Goal: Transaction & Acquisition: Obtain resource

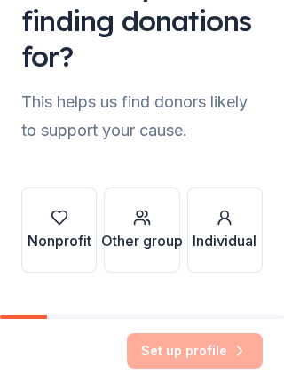
scroll to position [97, 0]
click at [73, 224] on div "button" at bounding box center [60, 218] width 64 height 18
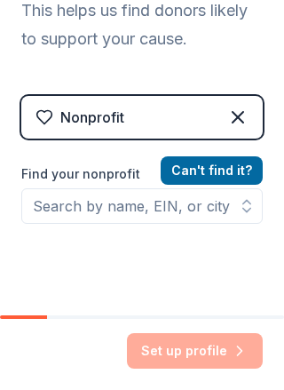
scroll to position [232, 0]
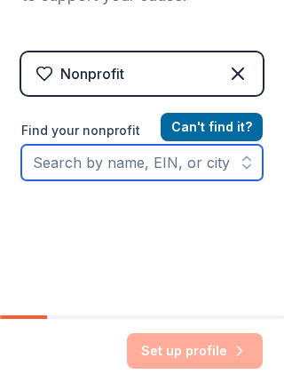
click at [199, 169] on input "Find your nonprofit" at bounding box center [141, 163] width 241 height 36
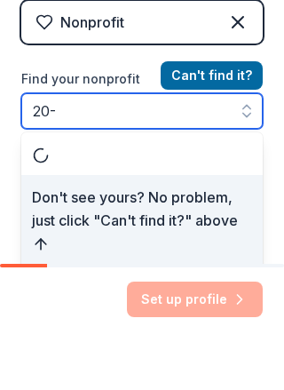
scroll to position [233, 0]
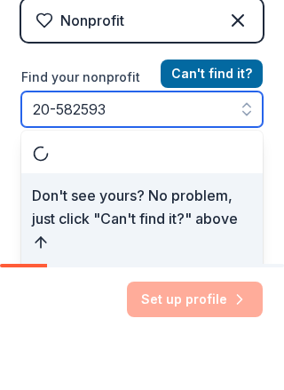
type input "[US_EMPLOYER_IDENTIFICATION_NUMBER]"
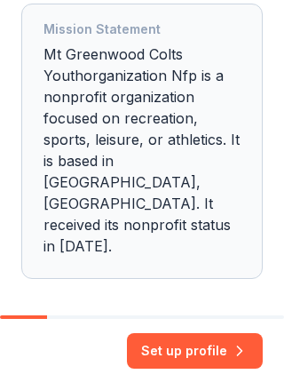
scroll to position [528, 0]
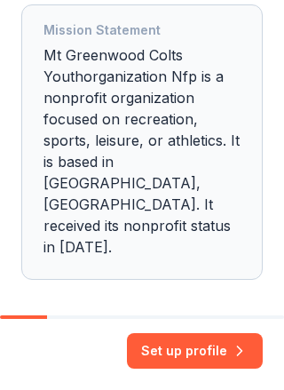
click at [204, 351] on button "Set up profile" at bounding box center [195, 351] width 136 height 36
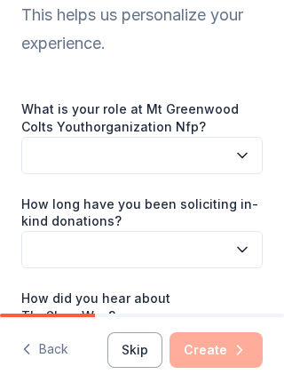
scroll to position [128, 0]
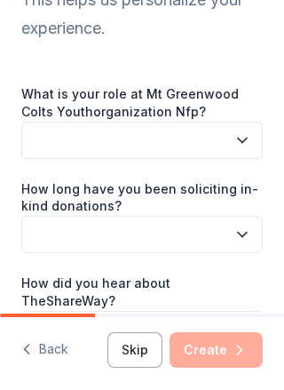
click at [245, 134] on icon "button" at bounding box center [242, 140] width 18 height 18
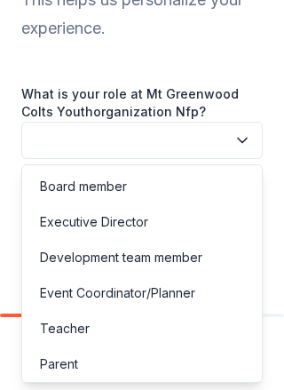
click at [210, 362] on div "Parent" at bounding box center [142, 364] width 233 height 36
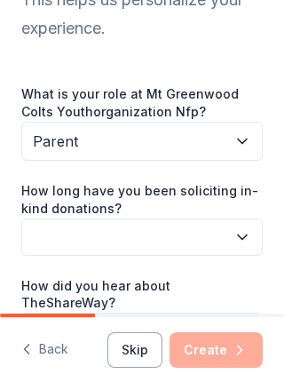
click at [234, 231] on icon "button" at bounding box center [242, 237] width 18 height 18
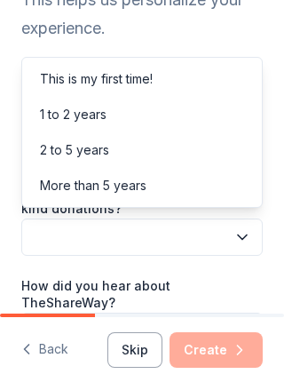
click at [200, 115] on div "1 to 2 years" at bounding box center [142, 115] width 233 height 36
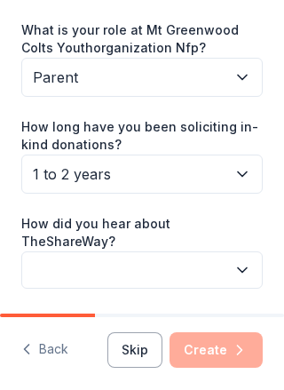
scroll to position [191, 0]
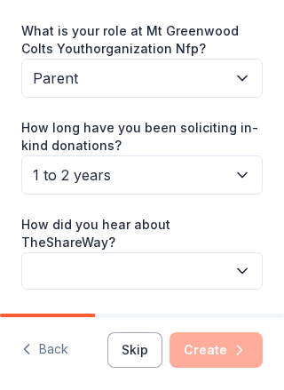
click at [254, 252] on button "button" at bounding box center [141, 270] width 241 height 37
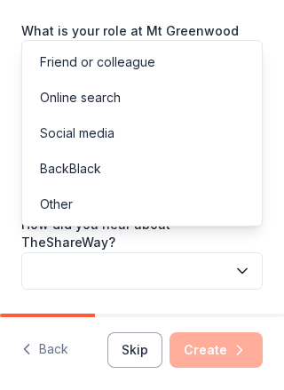
click at [191, 100] on div "Online search" at bounding box center [142, 98] width 233 height 36
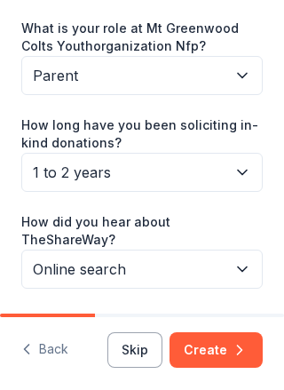
scroll to position [193, 0]
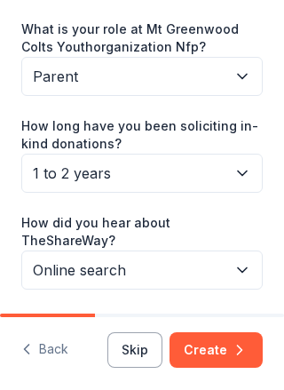
click at [230, 354] on button "Create" at bounding box center [216, 350] width 93 height 36
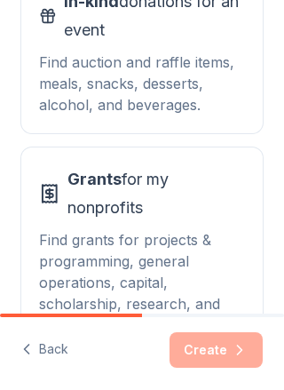
scroll to position [319, 0]
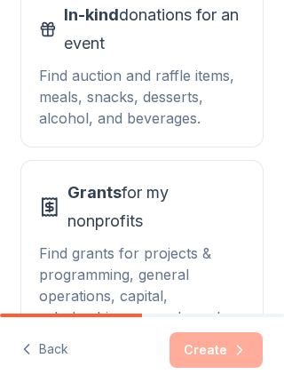
click at [196, 94] on div "Find auction and raffle items, meals, snacks, desserts, alcohol, and beverages." at bounding box center [142, 97] width 206 height 64
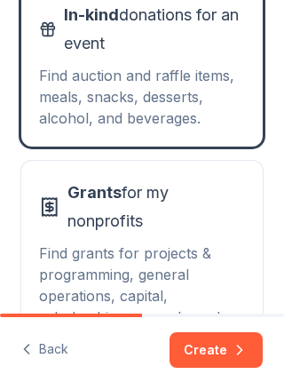
click at [231, 351] on icon "button" at bounding box center [240, 350] width 18 height 18
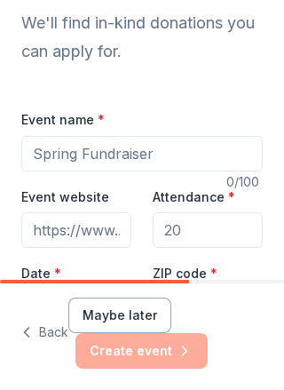
scroll to position [108, 0]
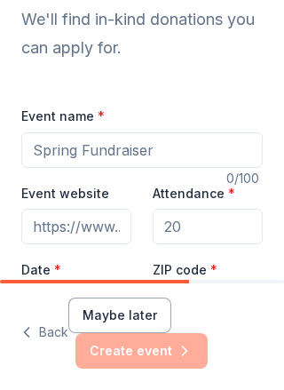
click at [228, 159] on input "Event name *" at bounding box center [141, 150] width 241 height 36
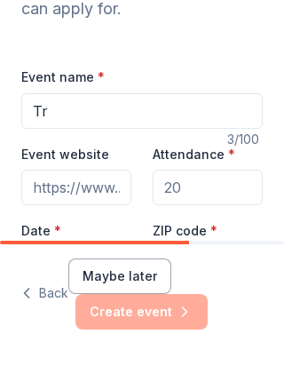
type input "T"
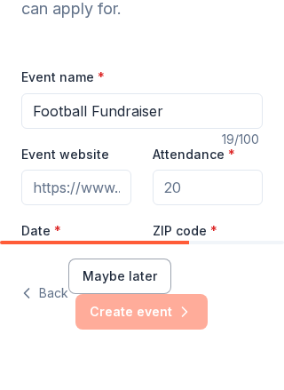
type input "Football Fundraiser"
click at [105, 209] on input "Event website" at bounding box center [76, 227] width 110 height 36
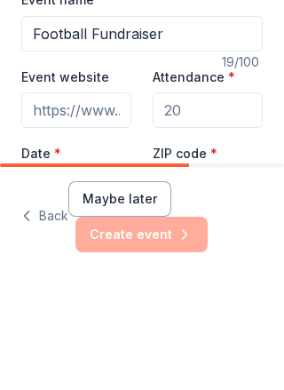
click at [227, 209] on input "Attendance *" at bounding box center [208, 227] width 110 height 36
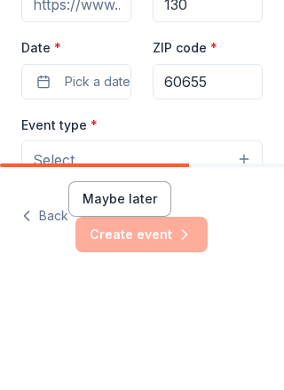
scroll to position [227, 0]
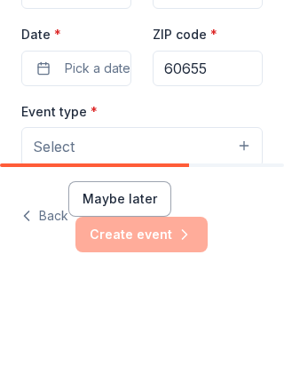
type input "130"
click at [99, 174] on span "Pick a date" at bounding box center [98, 184] width 66 height 21
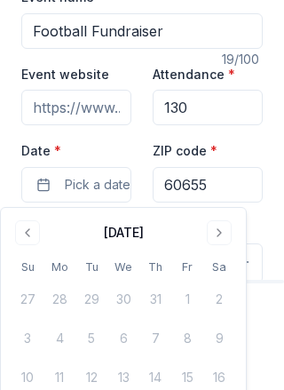
click at [223, 231] on button "Go to next month" at bounding box center [219, 232] width 25 height 25
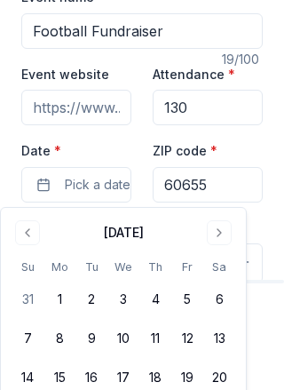
click at [221, 232] on button "Go to next month" at bounding box center [219, 232] width 25 height 25
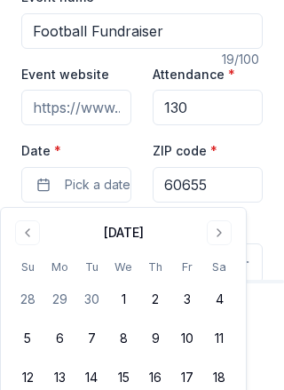
click at [186, 302] on button "3" at bounding box center [187, 299] width 32 height 32
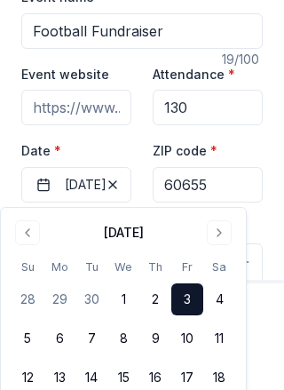
click at [234, 189] on input "60655" at bounding box center [208, 185] width 110 height 36
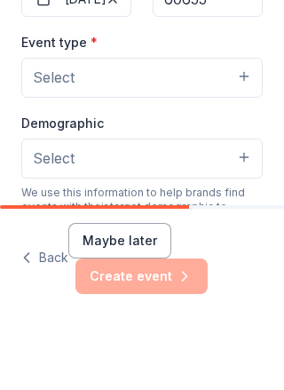
scroll to position [353, 0]
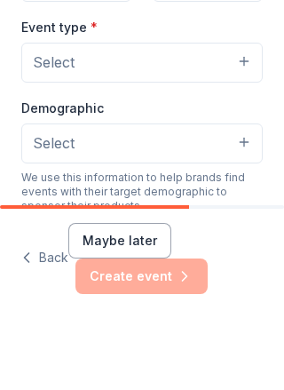
click at [243, 117] on button "Select" at bounding box center [141, 136] width 241 height 39
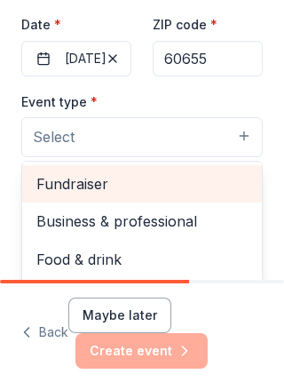
click at [175, 188] on span "Fundraiser" at bounding box center [141, 183] width 211 height 23
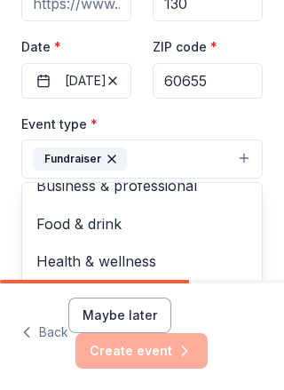
scroll to position [330, 0]
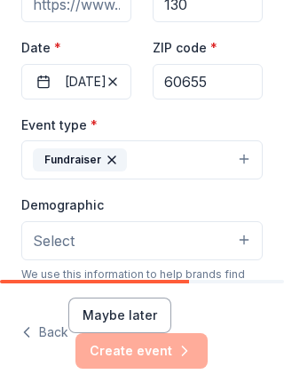
click at [239, 247] on button "Select" at bounding box center [141, 240] width 241 height 39
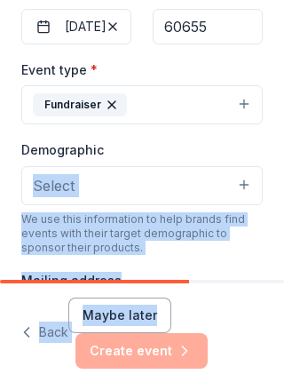
scroll to position [390, 0]
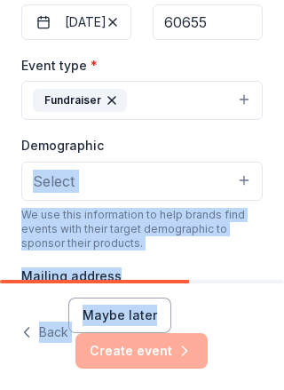
click at [233, 165] on button "Select" at bounding box center [141, 181] width 241 height 39
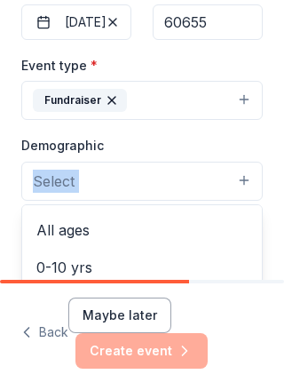
scroll to position [107, 0]
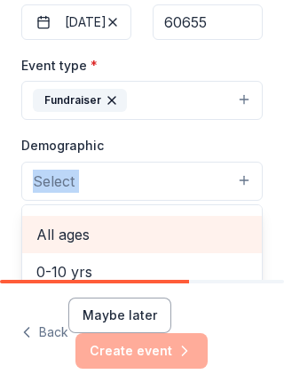
click at [91, 233] on span "All ages" at bounding box center [141, 234] width 211 height 23
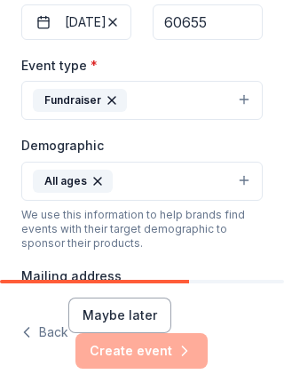
click at [252, 179] on button "All ages" at bounding box center [141, 181] width 241 height 39
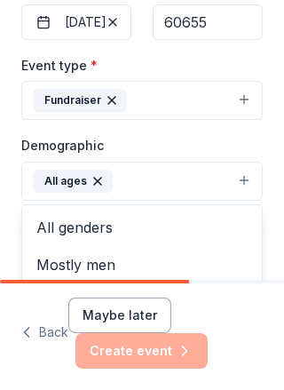
click at [244, 187] on button "All ages" at bounding box center [141, 181] width 241 height 39
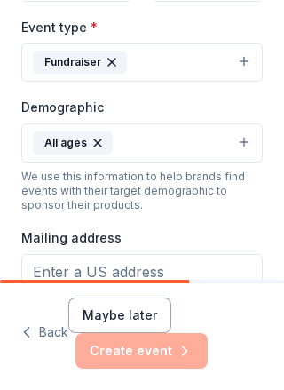
scroll to position [428, 0]
click at [246, 146] on button "All ages" at bounding box center [141, 142] width 241 height 39
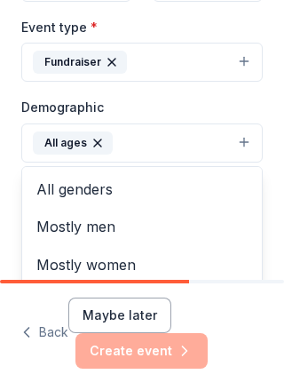
scroll to position [0, 0]
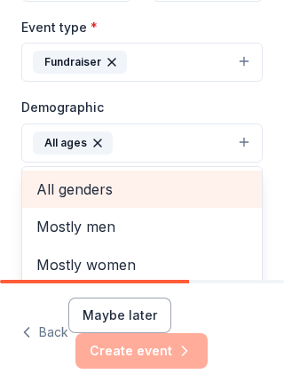
click at [160, 188] on span "All genders" at bounding box center [141, 189] width 211 height 23
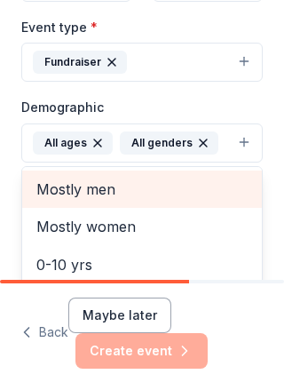
click at [101, 140] on icon "button" at bounding box center [98, 143] width 14 height 14
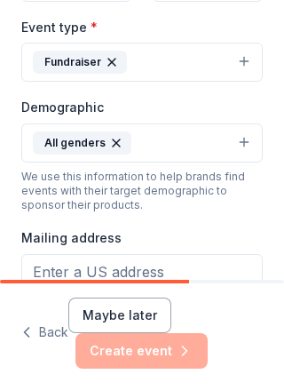
click at [249, 140] on button "All genders" at bounding box center [141, 142] width 241 height 39
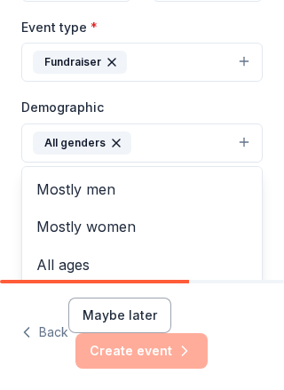
click at [118, 141] on icon "button" at bounding box center [116, 143] width 14 height 14
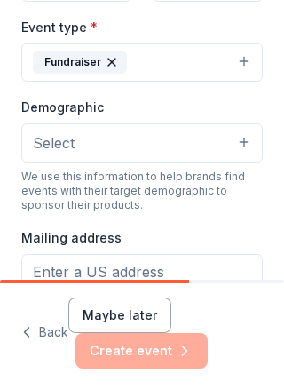
click at [251, 141] on button "Select" at bounding box center [141, 142] width 241 height 39
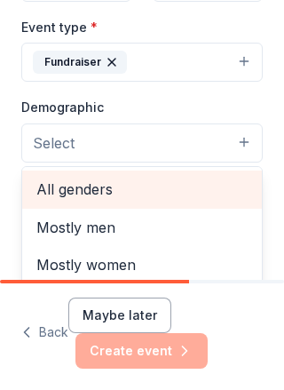
click at [131, 194] on span "All genders" at bounding box center [141, 189] width 211 height 23
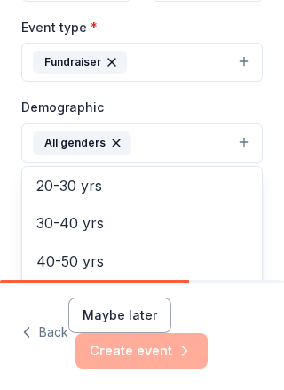
scroll to position [200, 0]
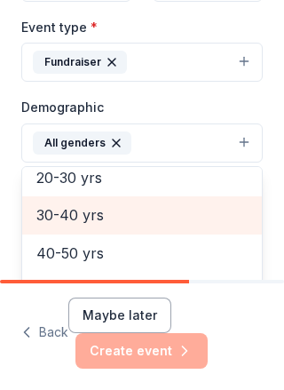
click at [193, 211] on span "30-40 yrs" at bounding box center [141, 214] width 211 height 23
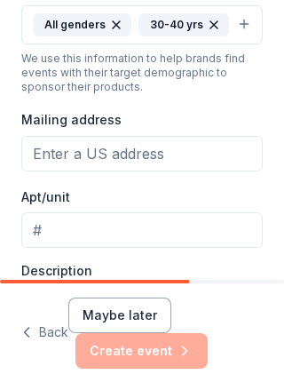
scroll to position [558, 0]
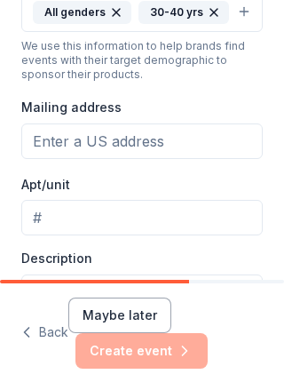
click at [218, 133] on input "Mailing address" at bounding box center [141, 141] width 241 height 36
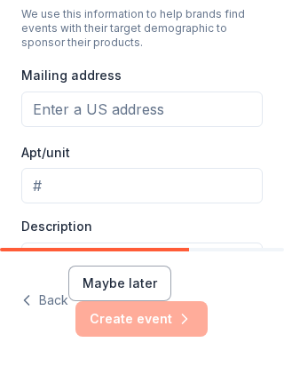
click at [213, 123] on input "Mailing address" at bounding box center [141, 141] width 241 height 36
click at [162, 123] on input "Mailing address" at bounding box center [141, 141] width 241 height 36
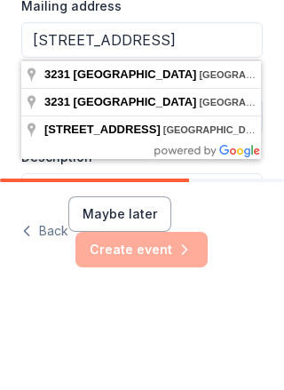
type input "[STREET_ADDRESS]"
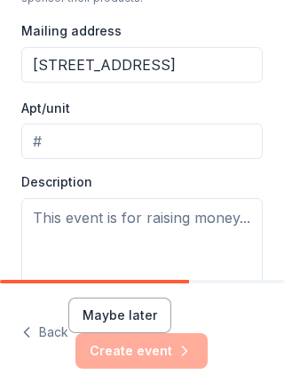
scroll to position [661, 0]
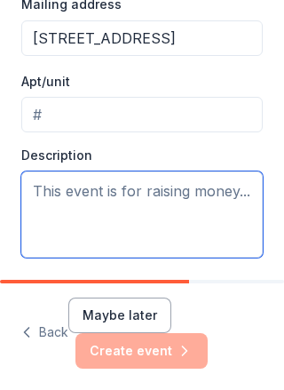
click at [231, 202] on textarea at bounding box center [141, 214] width 241 height 86
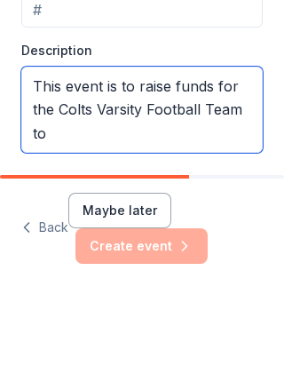
click at [212, 171] on textarea "This event is to raise funds for the Colts Varsity Football Team to" at bounding box center [141, 214] width 241 height 86
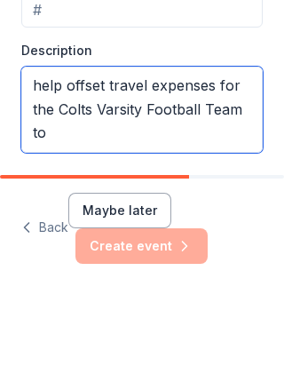
scroll to position [23, 0]
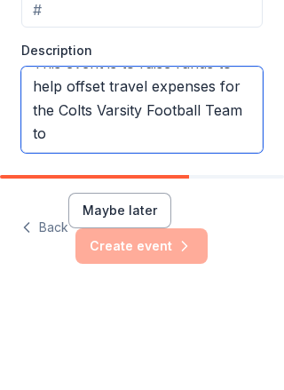
click at [118, 171] on textarea "This event is to raise funds to help offset travel expenses for the Colts Varsi…" at bounding box center [141, 214] width 241 height 86
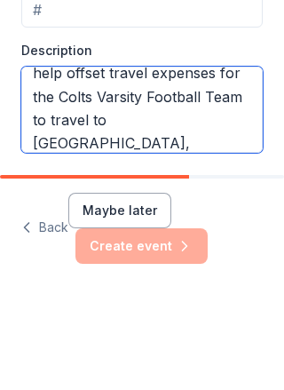
type textarea "This event is to raise funds to help offset travel expenses for the Colts Varsi…"
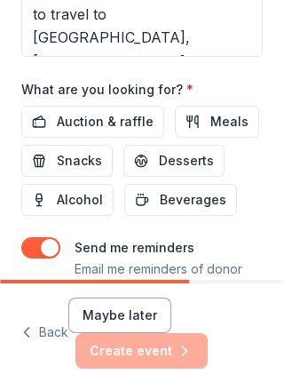
scroll to position [865, 0]
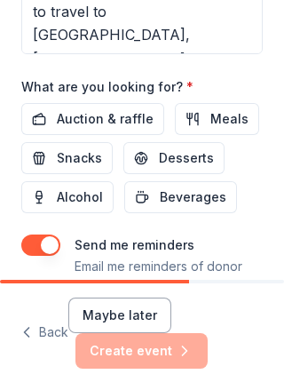
click at [117, 116] on span "Auction & raffle" at bounding box center [105, 118] width 97 height 21
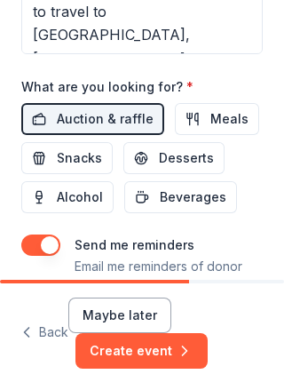
click at [76, 194] on span "Alcohol" at bounding box center [80, 196] width 46 height 21
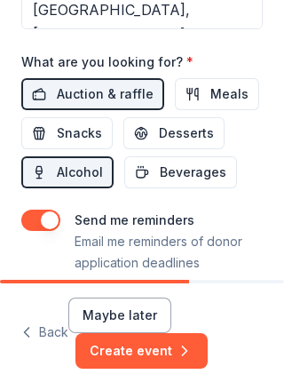
scroll to position [888, 0]
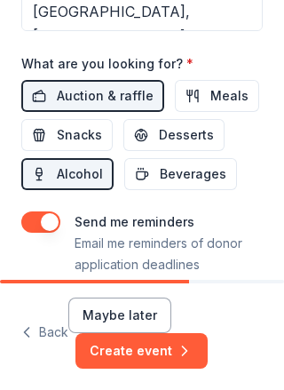
click at [82, 143] on span "Snacks" at bounding box center [79, 134] width 45 height 21
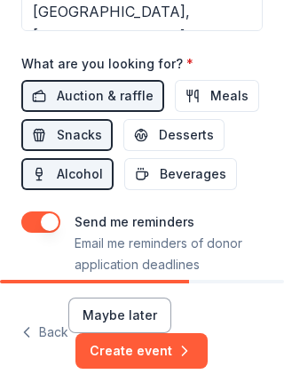
click at [194, 139] on span "Desserts" at bounding box center [186, 134] width 55 height 21
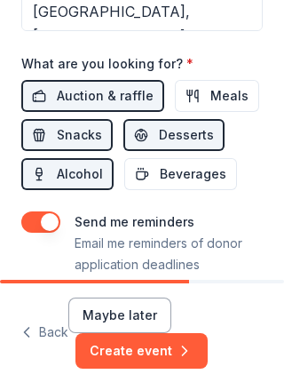
click at [197, 188] on button "Beverages" at bounding box center [180, 174] width 113 height 32
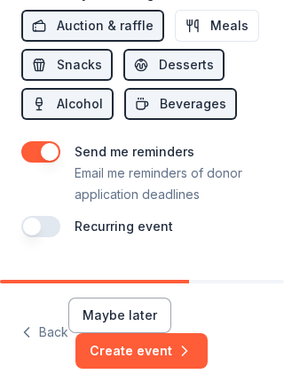
scroll to position [959, 0]
click at [142, 308] on button "Maybe later" at bounding box center [119, 315] width 103 height 36
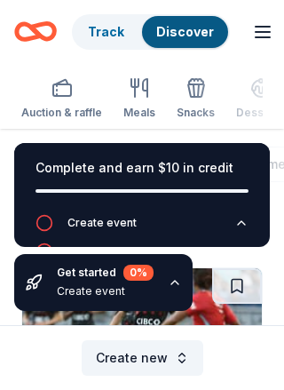
scroll to position [-1, 0]
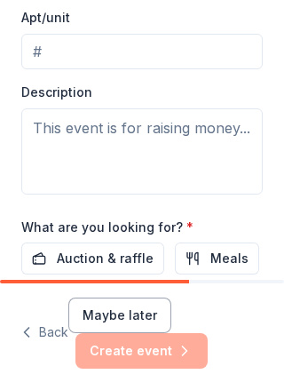
scroll to position [660, 0]
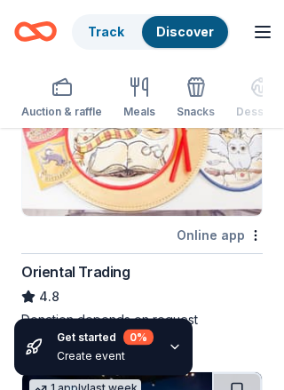
scroll to position [892, 0]
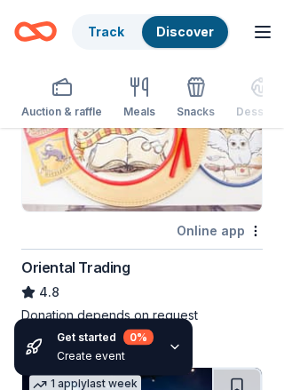
click at [225, 232] on div "Online app" at bounding box center [220, 231] width 86 height 22
click at [149, 267] on div "Oriental Trading" at bounding box center [141, 267] width 241 height 21
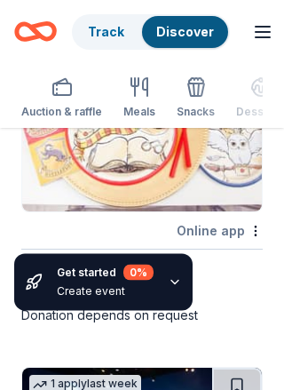
scroll to position [841, 0]
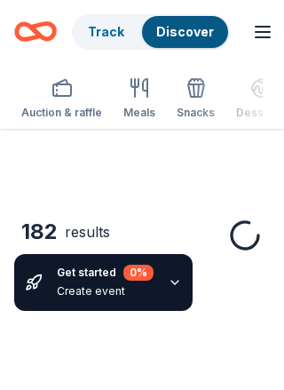
scroll to position [769, 0]
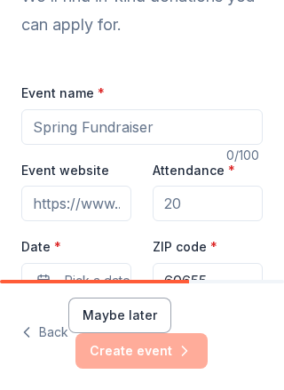
scroll to position [131, 0]
click at [202, 125] on input "Event name *" at bounding box center [141, 127] width 241 height 36
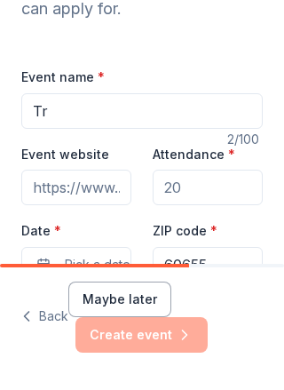
type input "T"
type input "Trivia Night"
click at [219, 189] on input "Attendance *" at bounding box center [208, 204] width 110 height 36
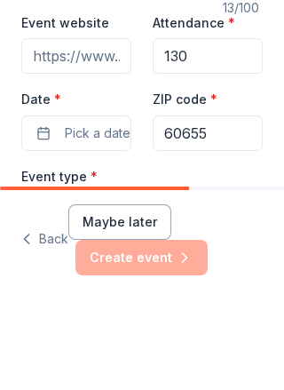
scroll to position [197, 0]
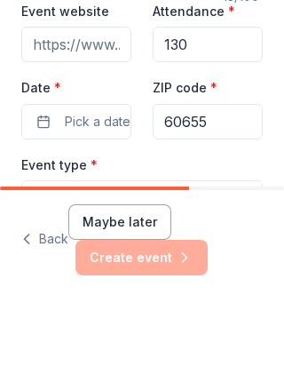
type input "130"
click at [110, 204] on span "Pick a date" at bounding box center [98, 214] width 66 height 21
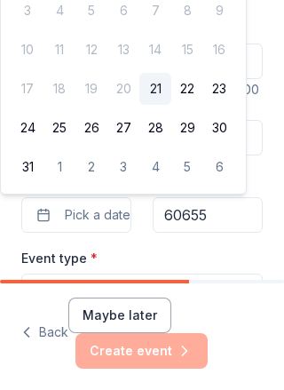
click at [111, 223] on span "Pick a date" at bounding box center [98, 214] width 66 height 21
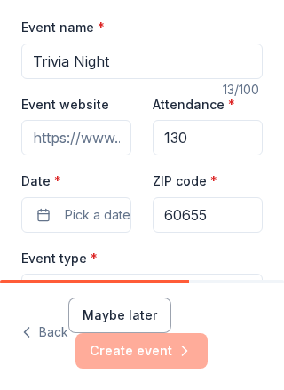
click at [136, 309] on button "Maybe later" at bounding box center [119, 315] width 103 height 36
click at [118, 316] on button "Maybe later" at bounding box center [119, 315] width 103 height 36
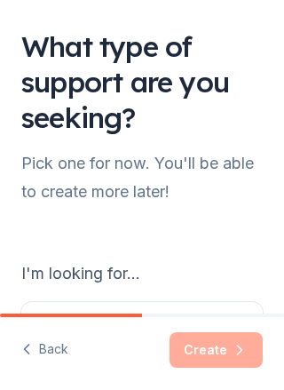
scroll to position [-1, 0]
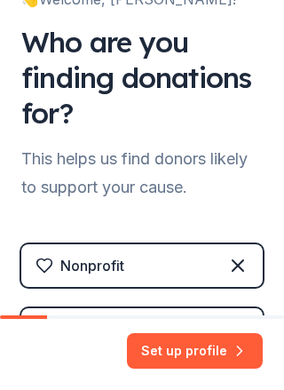
scroll to position [47, 0]
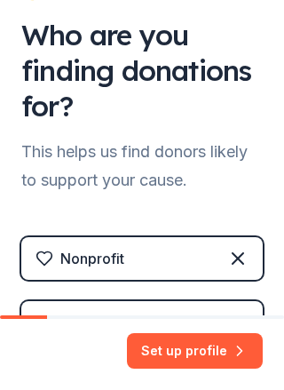
click at [214, 350] on button "Set up profile" at bounding box center [195, 351] width 136 height 36
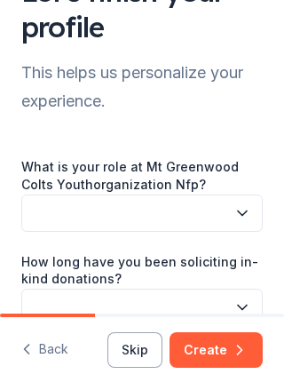
scroll to position [20, 0]
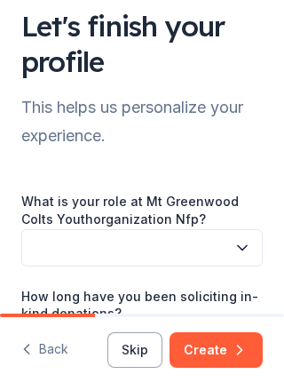
click at [243, 239] on icon "button" at bounding box center [242, 248] width 18 height 18
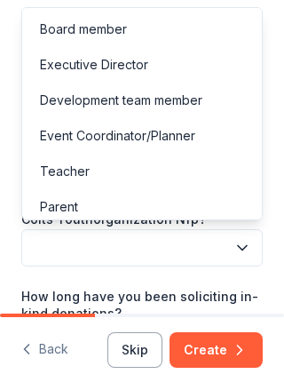
click at [137, 207] on div "Parent" at bounding box center [142, 207] width 233 height 36
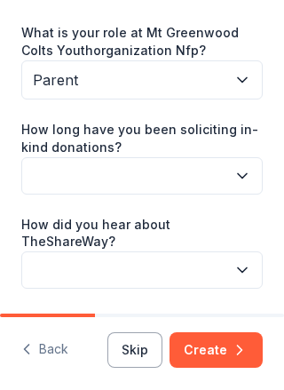
scroll to position [189, 0]
click at [245, 177] on icon "button" at bounding box center [242, 176] width 18 height 18
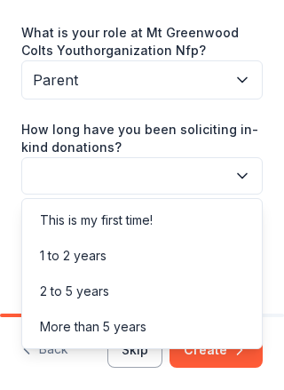
click at [107, 254] on div "1 to 2 years" at bounding box center [142, 256] width 233 height 36
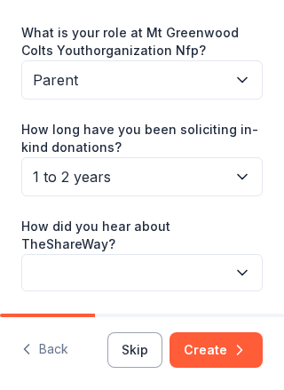
click at [251, 254] on button "button" at bounding box center [141, 272] width 241 height 37
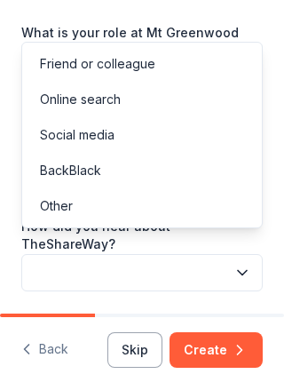
click at [193, 96] on div "Online search" at bounding box center [142, 100] width 233 height 36
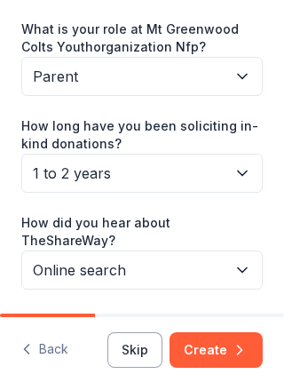
scroll to position [193, 0]
click at [225, 352] on button "Create" at bounding box center [216, 350] width 93 height 36
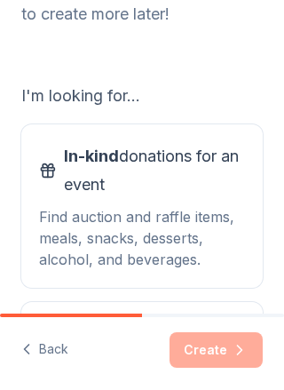
scroll to position [194, 0]
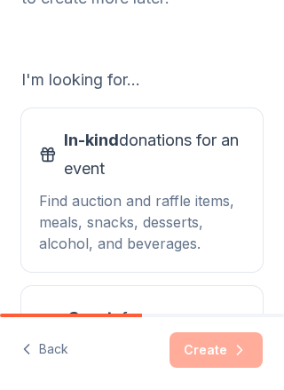
click at [199, 191] on div "Find auction and raffle items, meals, snacks, desserts, alcohol, and beverages." at bounding box center [142, 222] width 206 height 64
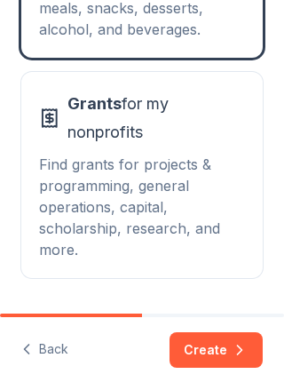
scroll to position [415, 0]
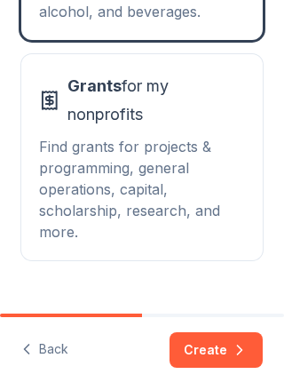
click at [195, 202] on div "Find grants for projects & programming, general operations, capital, scholarshi…" at bounding box center [142, 189] width 206 height 107
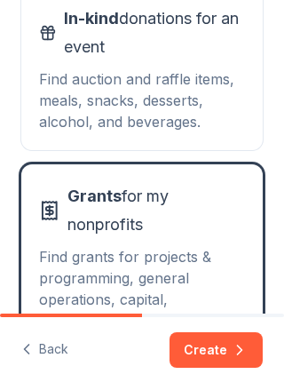
scroll to position [266, 0]
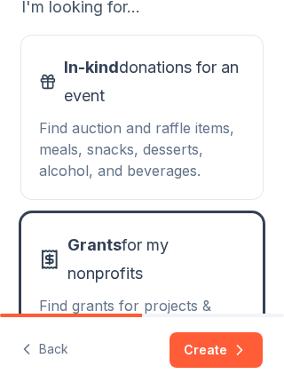
click at [208, 127] on div "Find auction and raffle items, meals, snacks, desserts, alcohol, and beverages." at bounding box center [142, 149] width 206 height 64
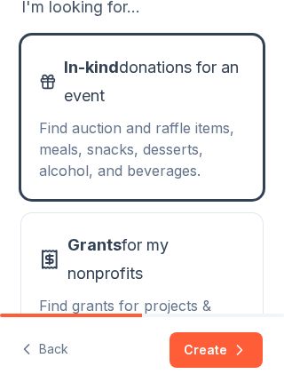
click at [222, 352] on button "Create" at bounding box center [216, 350] width 93 height 36
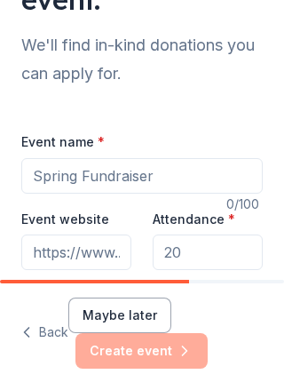
scroll to position [83, 0]
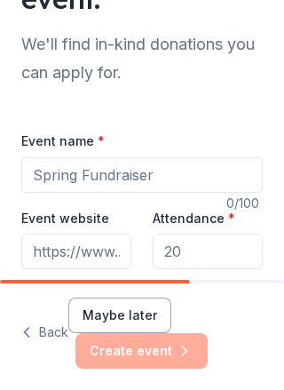
click at [194, 178] on input "Event name *" at bounding box center [141, 175] width 241 height 36
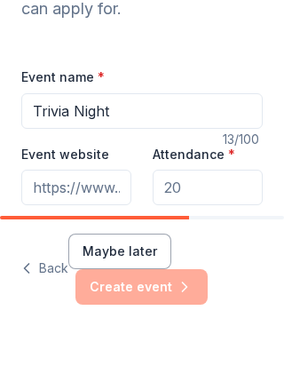
type input "Trivia Night"
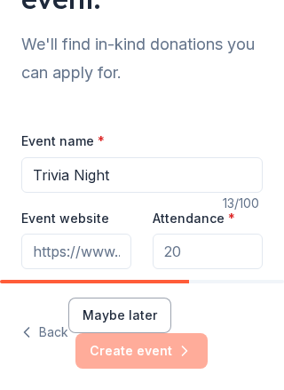
click at [109, 251] on input "Event website" at bounding box center [76, 251] width 110 height 36
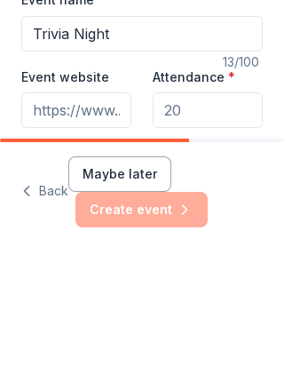
click at [222, 233] on input "Attendance *" at bounding box center [208, 251] width 110 height 36
type input "130"
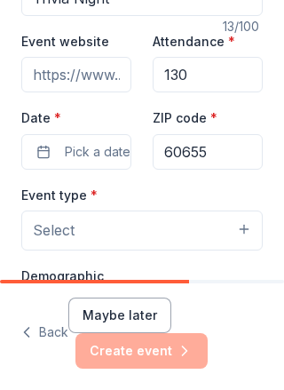
scroll to position [275, 0]
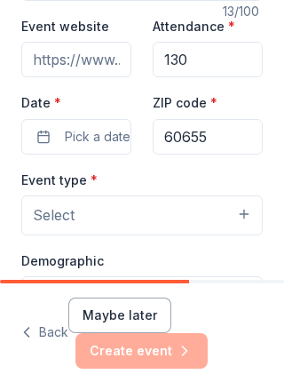
click at [102, 134] on span "Pick a date" at bounding box center [98, 136] width 66 height 21
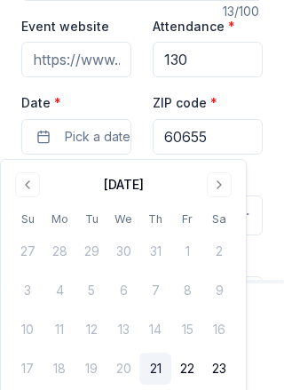
click at [220, 186] on button "Go to next month" at bounding box center [219, 184] width 25 height 25
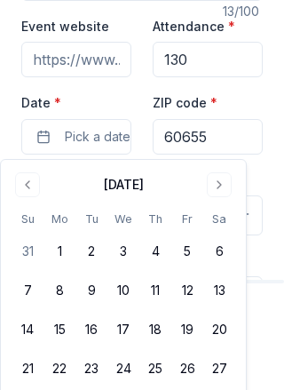
click at [218, 188] on button "Go to next month" at bounding box center [219, 184] width 25 height 25
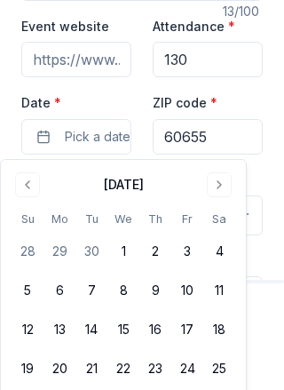
click at [184, 253] on button "3" at bounding box center [187, 251] width 32 height 32
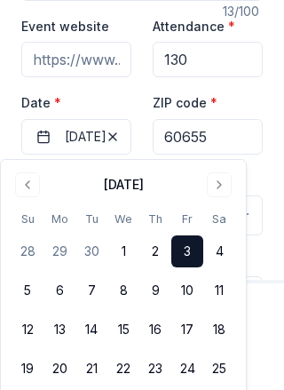
click at [269, 103] on div "Tell us about your event. We'll find in-kind donations you can apply for. Event…" at bounding box center [142, 344] width 284 height 1238
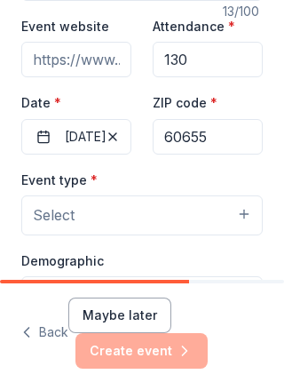
click at [244, 218] on button "Select" at bounding box center [141, 214] width 241 height 39
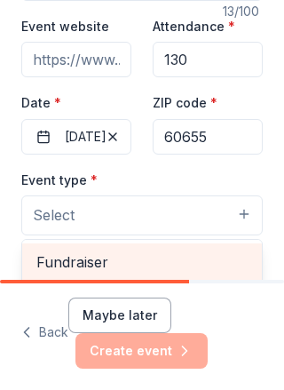
click at [205, 257] on span "Fundraiser" at bounding box center [141, 261] width 211 height 23
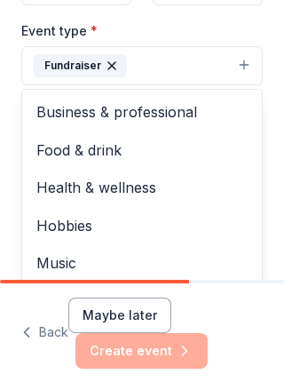
scroll to position [425, 0]
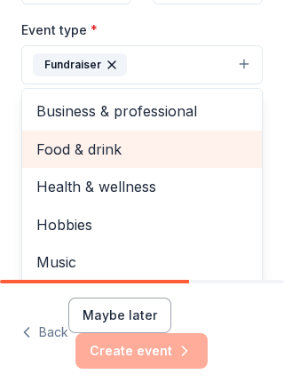
click at [258, 147] on div "Food & drink" at bounding box center [142, 149] width 240 height 37
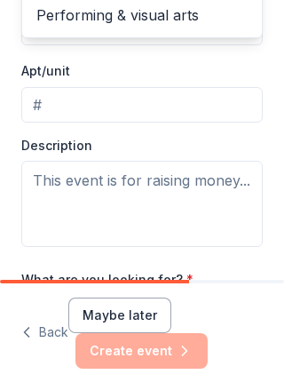
scroll to position [368, 0]
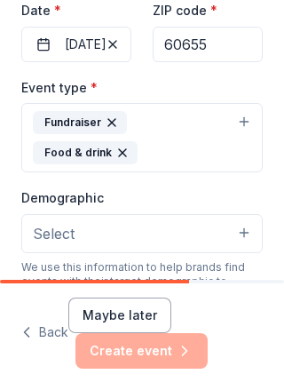
click at [249, 235] on button "Select" at bounding box center [141, 233] width 241 height 39
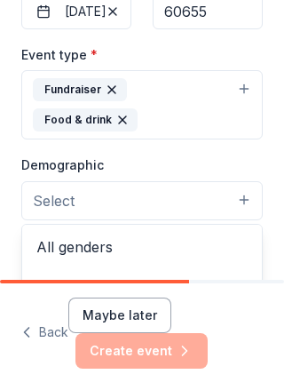
scroll to position [415, 0]
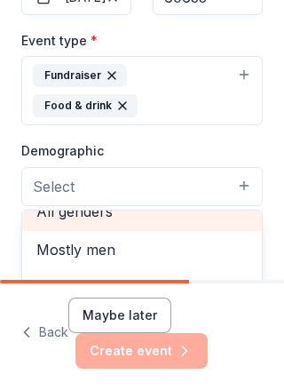
click at [115, 216] on span "All genders" at bounding box center [141, 211] width 211 height 23
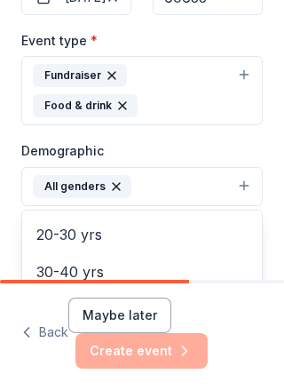
scroll to position [189, 0]
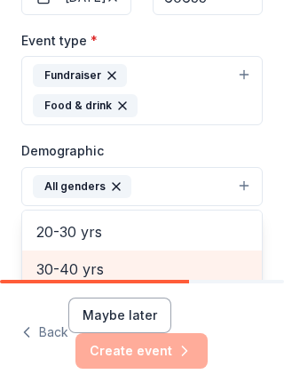
click at [134, 260] on span "30-40 yrs" at bounding box center [141, 268] width 211 height 23
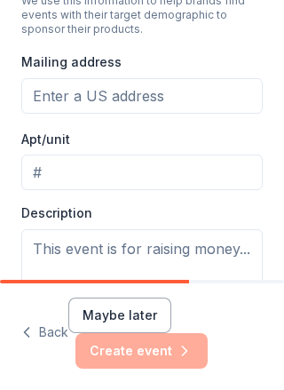
scroll to position [664, 0]
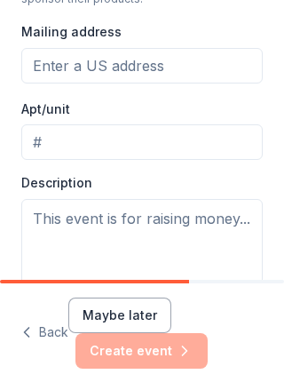
click at [186, 62] on input "Mailing address" at bounding box center [141, 66] width 241 height 36
click at [171, 70] on input "Mailing address" at bounding box center [141, 66] width 241 height 36
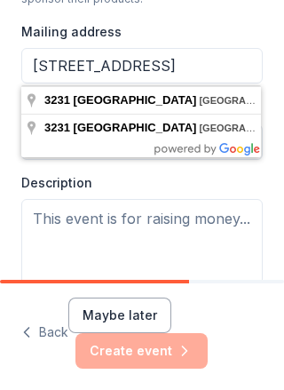
type input "[STREET_ADDRESS]"
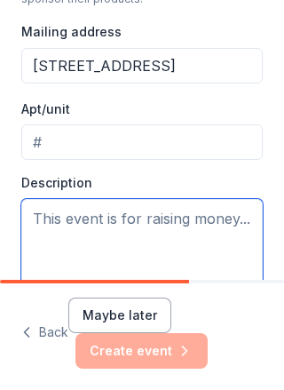
click at [210, 233] on textarea at bounding box center [141, 242] width 241 height 86
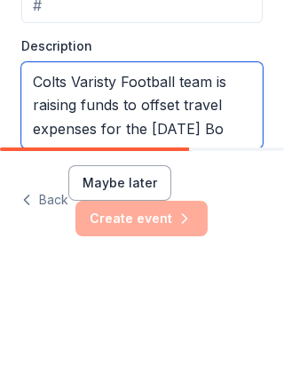
scroll to position [669, 0]
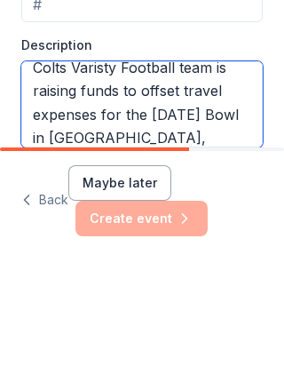
type textarea "Colts Varisty Football team is raising funds to offset travel expenses for the …"
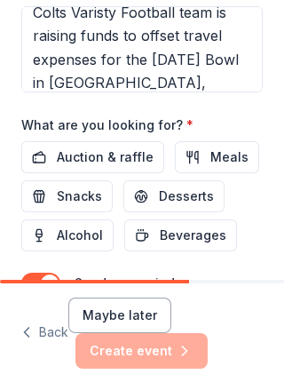
scroll to position [862, 0]
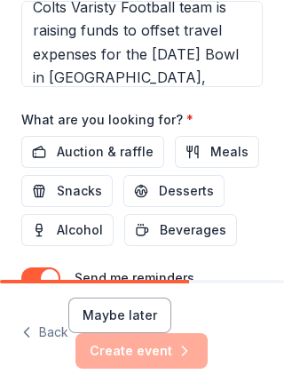
click at [123, 151] on span "Auction & raffle" at bounding box center [105, 151] width 97 height 21
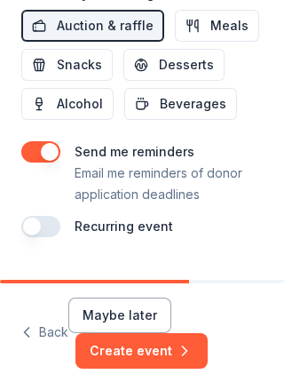
scroll to position [989, 0]
click at [162, 354] on button "Create event" at bounding box center [141, 351] width 132 height 36
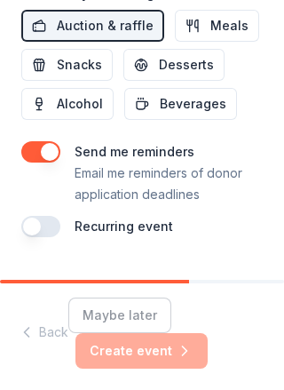
click at [171, 351] on div "Maybe later Create event" at bounding box center [165, 332] width 194 height 71
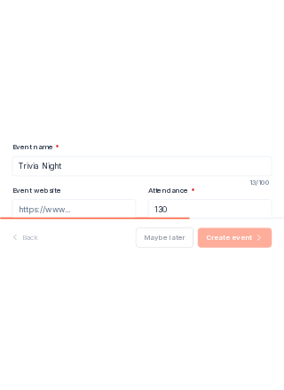
scroll to position [0, 0]
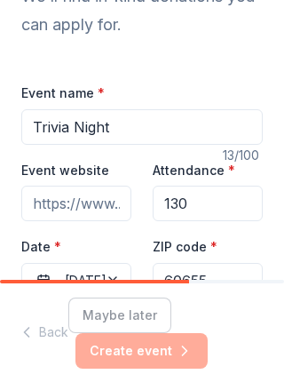
click at [163, 345] on div "Maybe later Create event" at bounding box center [165, 332] width 194 height 71
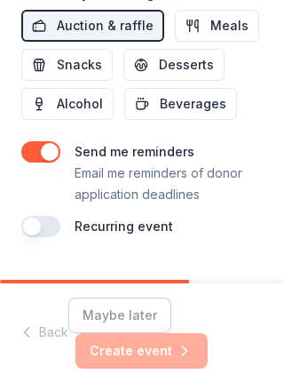
scroll to position [989, 0]
click at [44, 228] on button "button" at bounding box center [40, 226] width 39 height 21
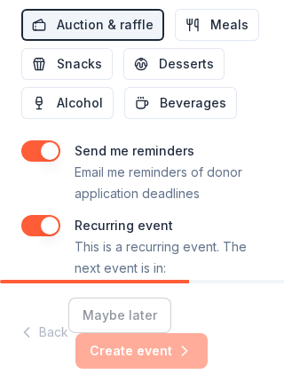
click at [48, 228] on button "button" at bounding box center [40, 225] width 39 height 21
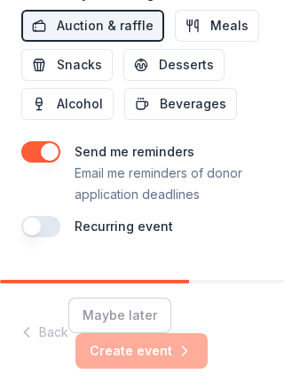
click at [52, 222] on button "button" at bounding box center [40, 226] width 39 height 21
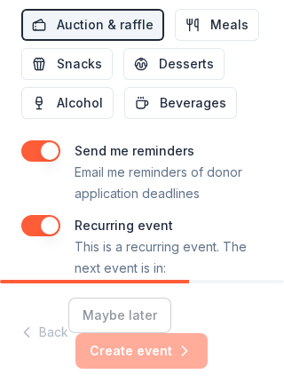
click at [54, 225] on button "button" at bounding box center [40, 225] width 39 height 21
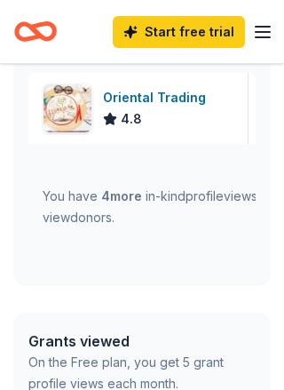
scroll to position [881, 0]
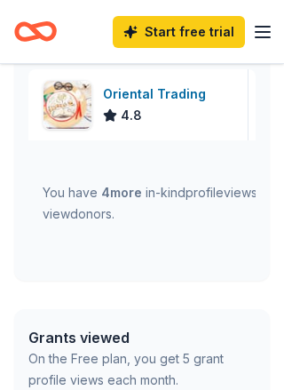
click at [190, 105] on div "4.8" at bounding box center [158, 115] width 110 height 21
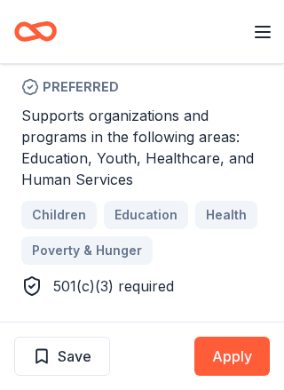
scroll to position [821, 0]
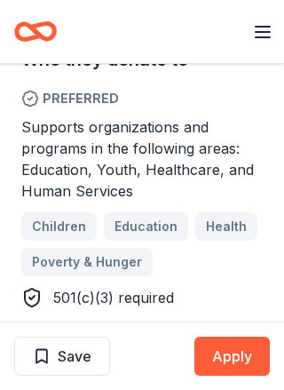
click at [61, 222] on div "Children Education Health Poverty & Hunger" at bounding box center [141, 244] width 241 height 64
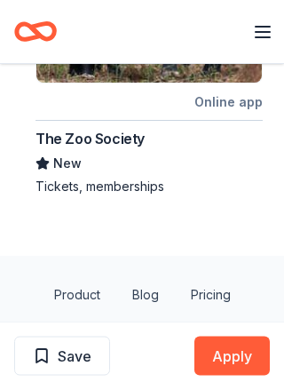
scroll to position [2355, 0]
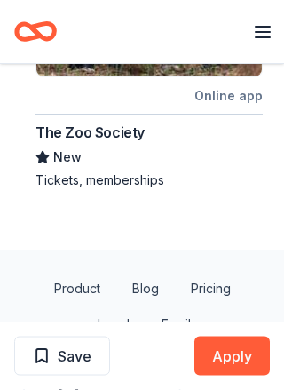
click at [237, 376] on button "Apply" at bounding box center [231, 355] width 75 height 39
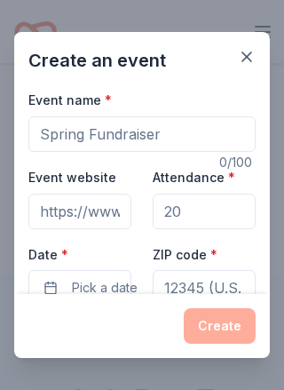
click at [177, 135] on input "Event name *" at bounding box center [141, 134] width 227 height 36
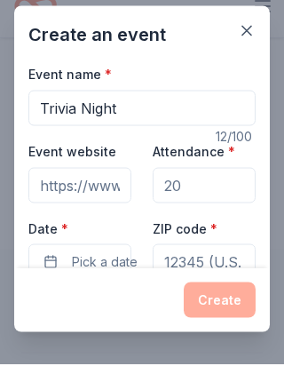
click at [219, 194] on input "Attendance *" at bounding box center [204, 212] width 103 height 36
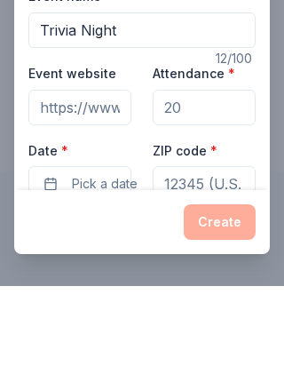
scroll to position [2324, 0]
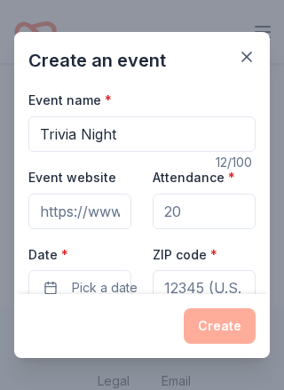
click at [150, 133] on input "Trivia Night" at bounding box center [141, 134] width 227 height 36
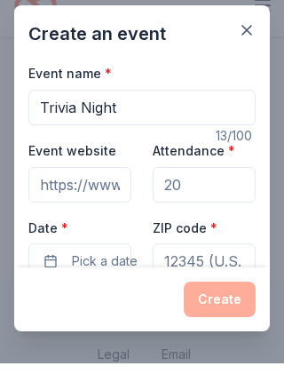
click at [38, 116] on input "Trivia Night" at bounding box center [141, 134] width 227 height 36
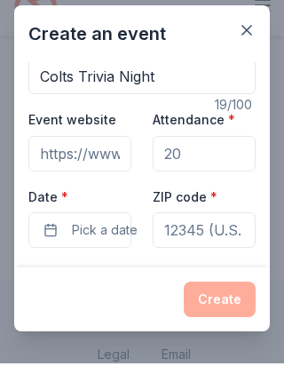
type input "Colts Trivia Night"
click at [230, 162] on input "Attendance *" at bounding box center [204, 180] width 103 height 36
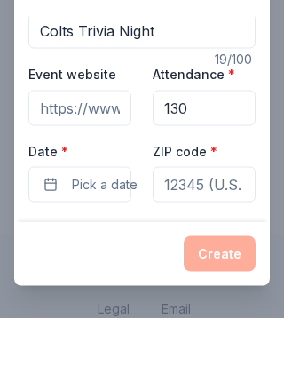
type input "130"
click at [110, 246] on span "Pick a date" at bounding box center [105, 256] width 66 height 21
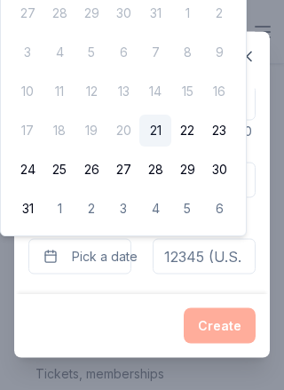
scroll to position [2176, 0]
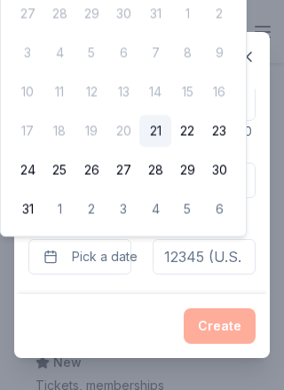
click at [48, 348] on div "Create" at bounding box center [142, 326] width 256 height 64
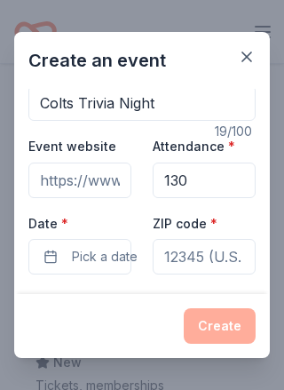
click at [150, 342] on div "Create" at bounding box center [141, 326] width 227 height 36
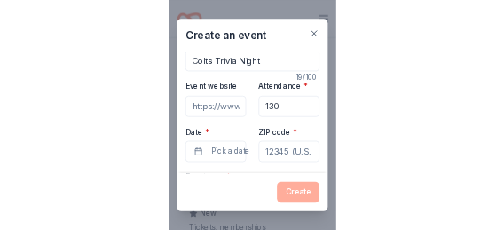
scroll to position [0, 2067]
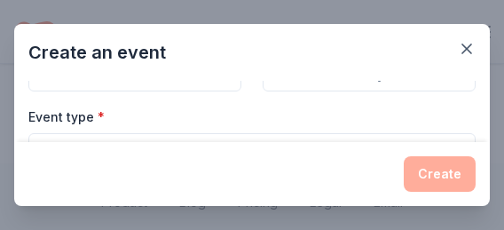
click at [283, 72] on div "Create an event" at bounding box center [252, 52] width 476 height 57
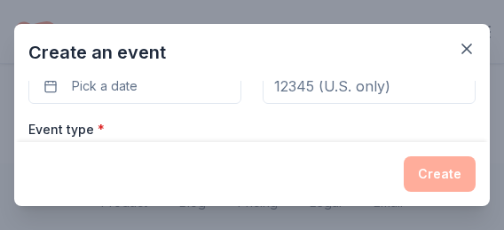
scroll to position [170, 0]
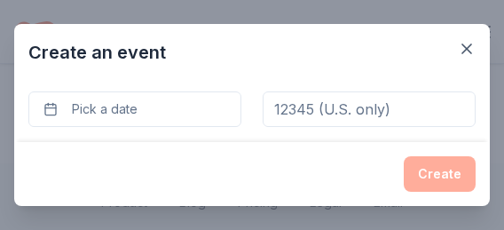
click at [179, 99] on button "Pick a date" at bounding box center [134, 109] width 213 height 36
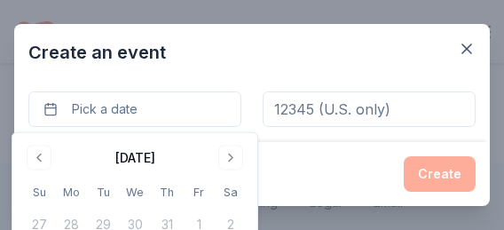
click at [233, 155] on button "Go to next month" at bounding box center [230, 158] width 25 height 25
click at [239, 153] on button "Go to next month" at bounding box center [230, 158] width 25 height 25
click at [208, 217] on button "3" at bounding box center [199, 225] width 32 height 32
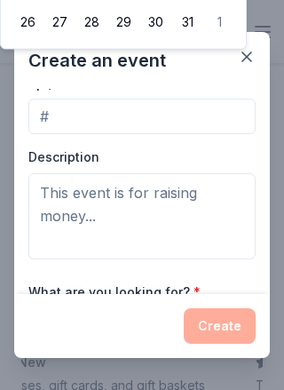
scroll to position [537, 0]
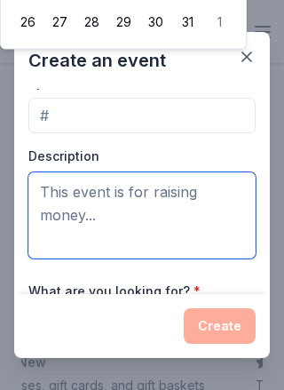
click at [177, 210] on textarea at bounding box center [141, 215] width 227 height 86
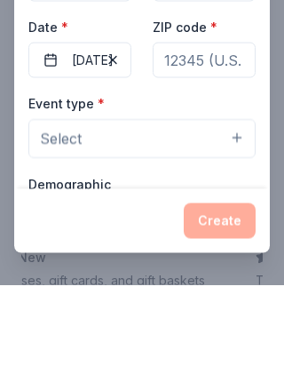
scroll to position [121, 0]
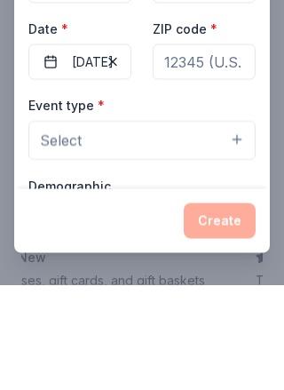
type textarea "Colts Varsity Football Team to travel to Gatlinburg, TN to play in the Thanksgi…"
click at [229, 149] on input "ZIP code *" at bounding box center [204, 167] width 103 height 36
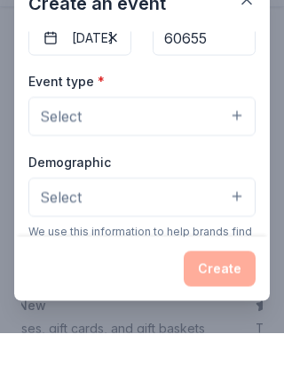
scroll to position [207, 0]
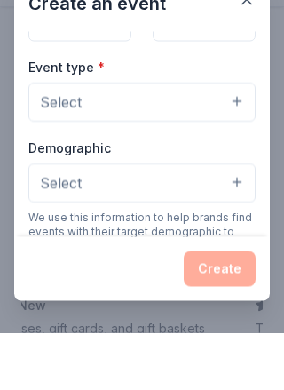
type input "60655"
click at [245, 140] on button "Select" at bounding box center [141, 159] width 227 height 39
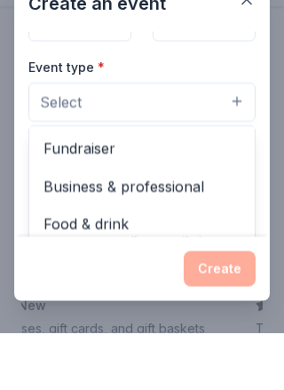
scroll to position [2234, 0]
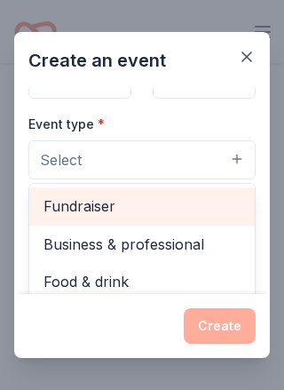
click at [159, 208] on span "Fundraiser" at bounding box center [142, 205] width 197 height 23
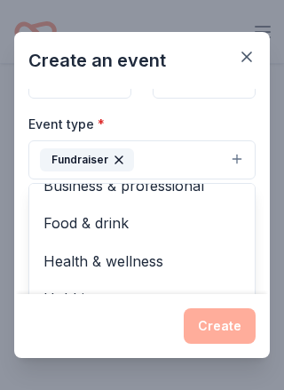
scroll to position [20, 0]
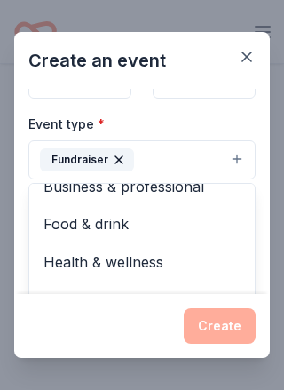
click at [239, 30] on div "Create an event Event name * Colts Trivia Night 19 /100 Event website Attendanc…" at bounding box center [142, 195] width 284 height 390
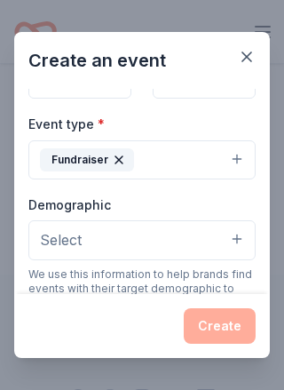
click at [234, 237] on button "Select" at bounding box center [141, 239] width 227 height 39
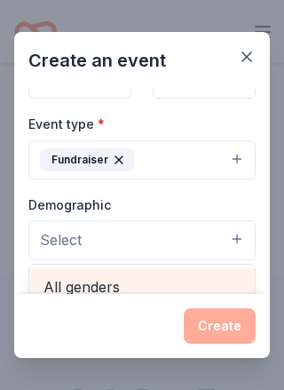
click at [132, 282] on span "All genders" at bounding box center [142, 286] width 197 height 23
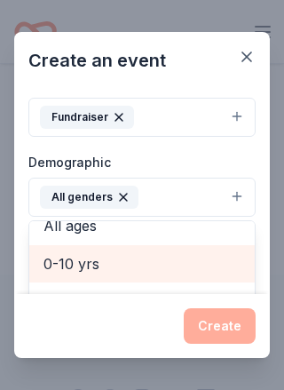
scroll to position [67, 0]
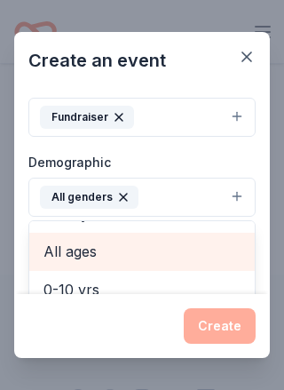
click at [115, 256] on span "All ages" at bounding box center [142, 251] width 197 height 23
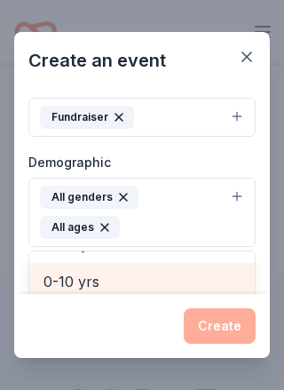
click at [237, 200] on button "All genders All ages" at bounding box center [141, 212] width 227 height 69
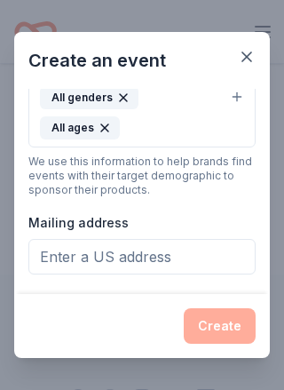
scroll to position [365, 0]
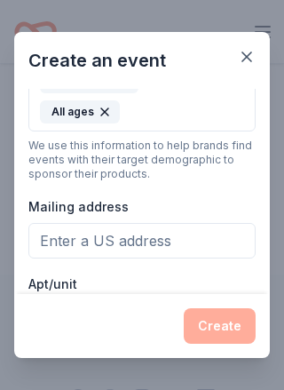
click at [194, 223] on input "Mailing address" at bounding box center [141, 241] width 227 height 36
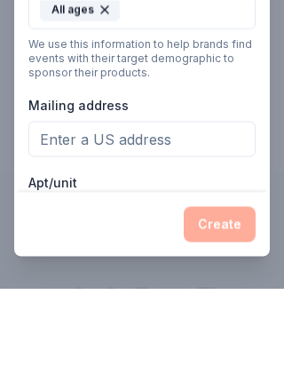
type input "4"
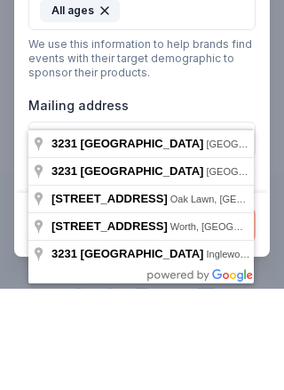
type input "3231 West 108th Street, Chicago, IL, 60655"
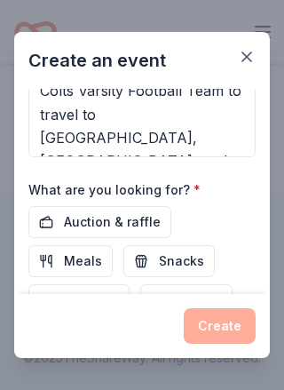
scroll to position [697, 0]
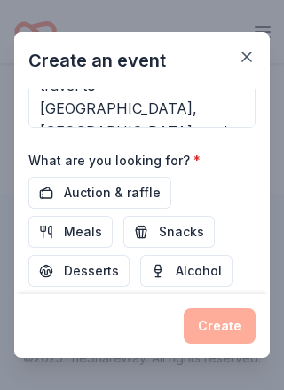
click at [135, 182] on span "Auction & raffle" at bounding box center [112, 192] width 97 height 21
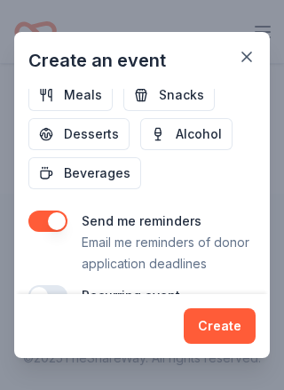
scroll to position [832, 0]
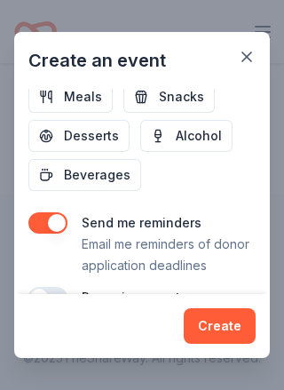
click at [227, 333] on button "Create" at bounding box center [220, 326] width 72 height 36
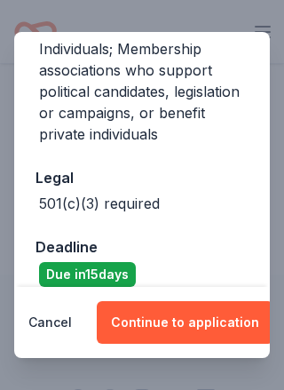
scroll to position [573, 0]
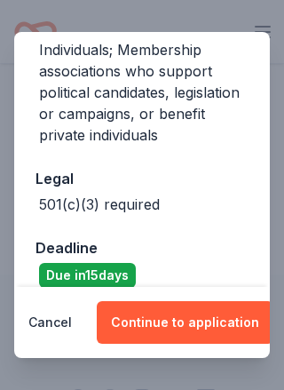
click at [216, 323] on button "Continue to application" at bounding box center [185, 322] width 177 height 43
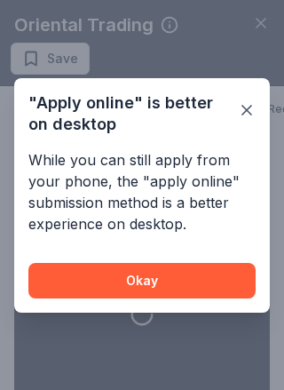
click at [203, 281] on button "Okay" at bounding box center [141, 281] width 227 height 36
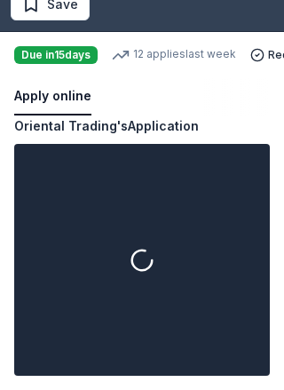
scroll to position [54, 0]
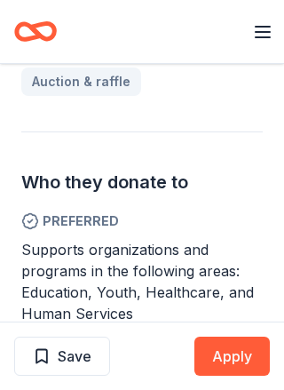
scroll to position [698, 0]
click at [240, 353] on button "Apply" at bounding box center [231, 355] width 75 height 39
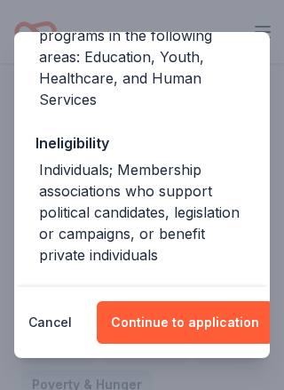
scroll to position [481, 0]
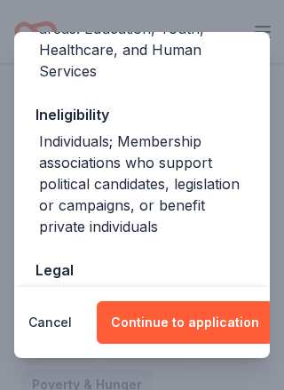
click at [195, 319] on button "Continue to application" at bounding box center [185, 322] width 177 height 43
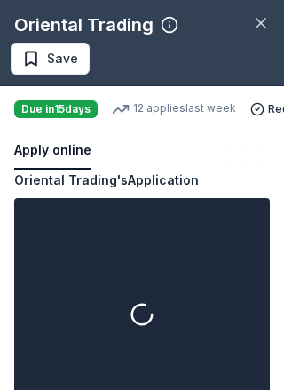
scroll to position [0, 0]
click at [249, 26] on button "button" at bounding box center [261, 23] width 32 height 32
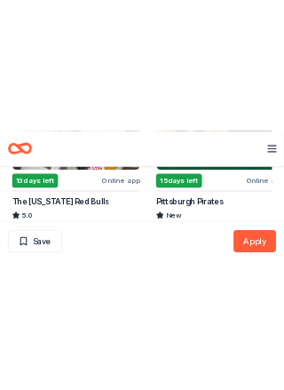
scroll to position [2444, 0]
